Goal: Browse casually

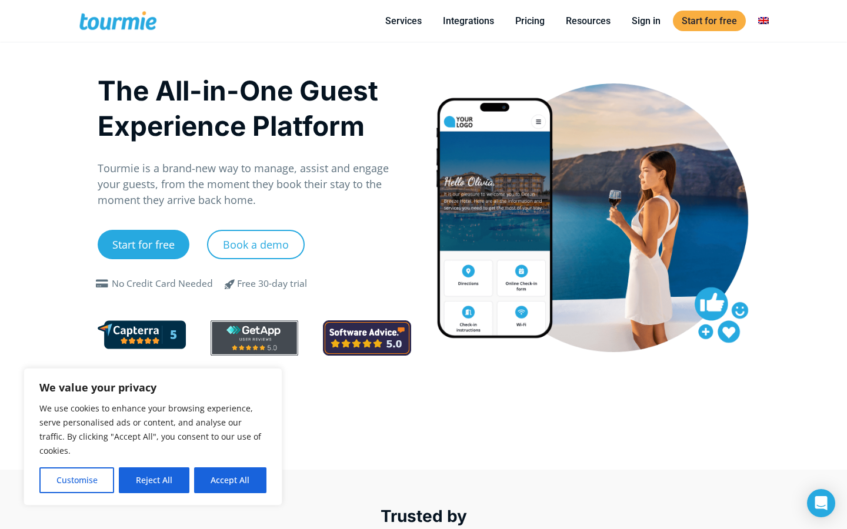
scroll to position [6, 0]
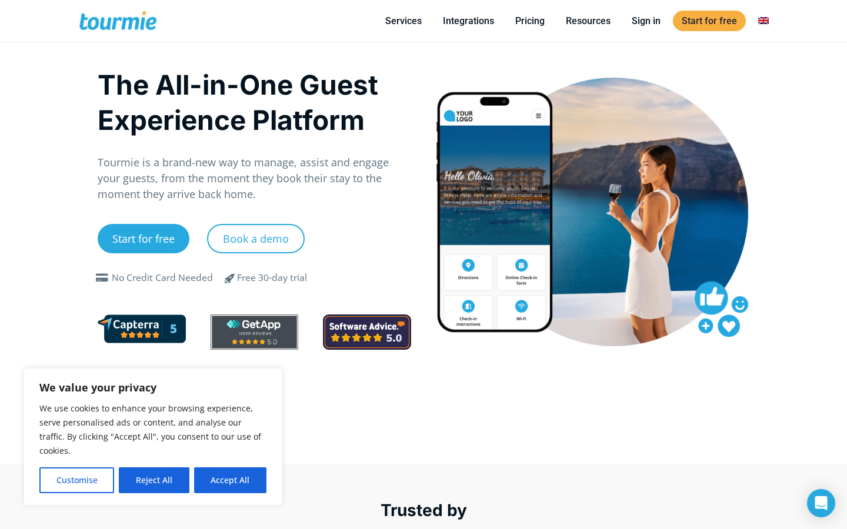
checkbox input "true"
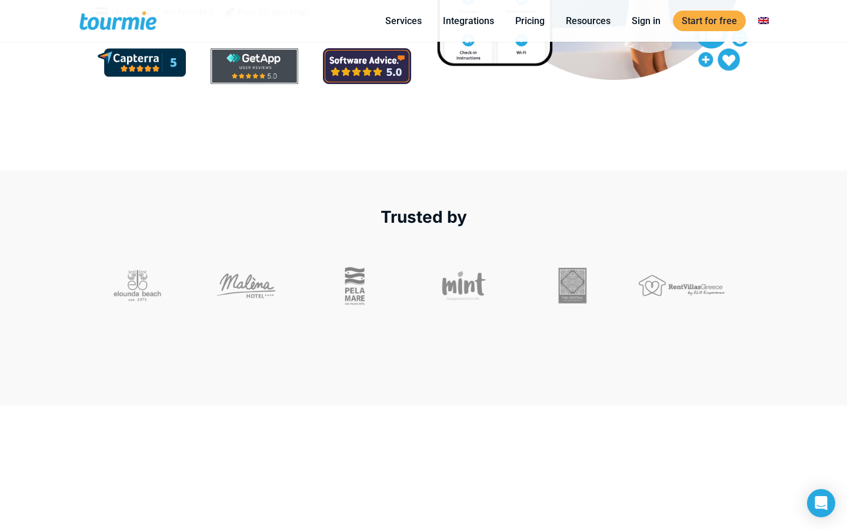
checkbox input "true"
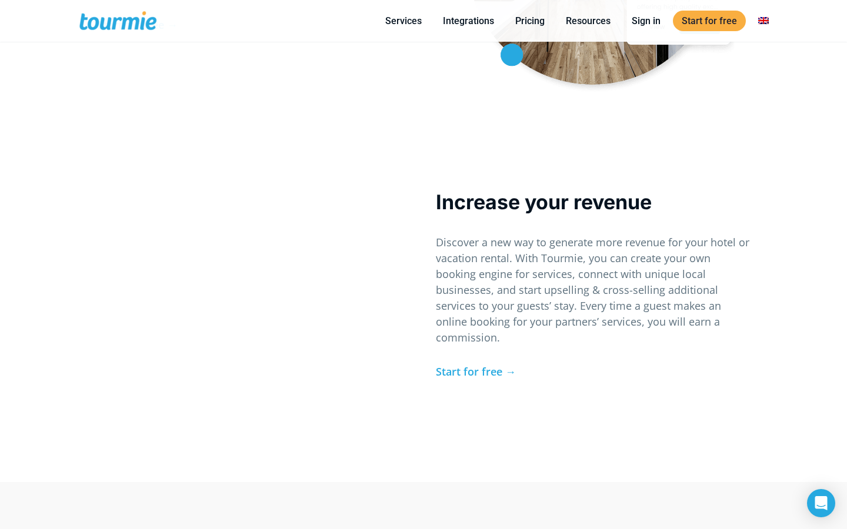
scroll to position [3181, 0]
